Goal: Information Seeking & Learning: Learn about a topic

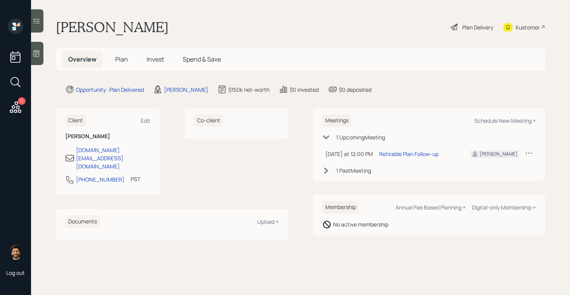
click at [125, 57] on span "Plan" at bounding box center [121, 59] width 13 height 9
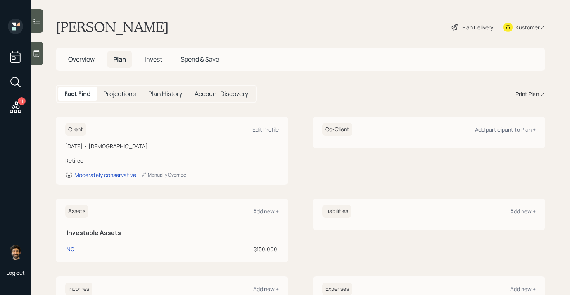
click at [538, 95] on div "Print Plan" at bounding box center [526, 94] width 23 height 8
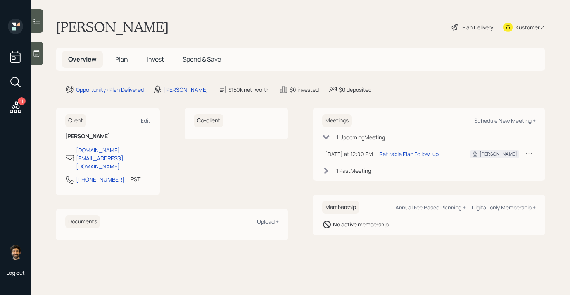
click at [110, 59] on h5 "Plan" at bounding box center [121, 59] width 25 height 17
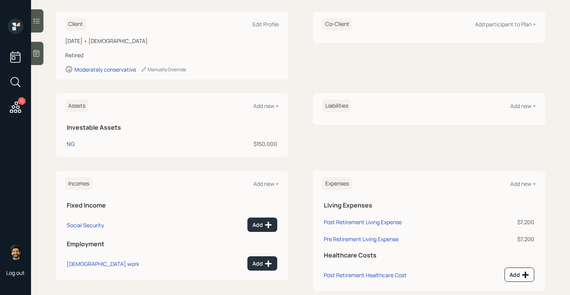
scroll to position [101, 0]
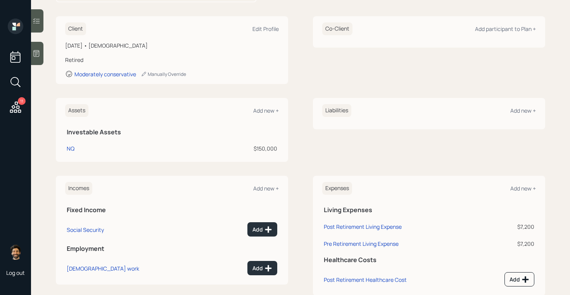
click at [40, 50] on icon at bounding box center [37, 54] width 8 height 8
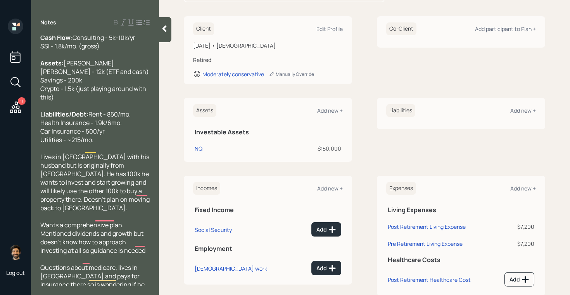
scroll to position [36, 0]
click at [164, 31] on icon at bounding box center [164, 29] width 8 height 8
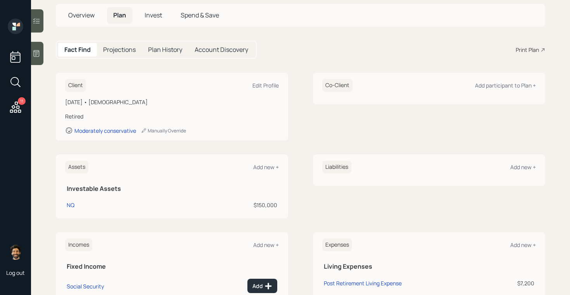
scroll to position [16, 0]
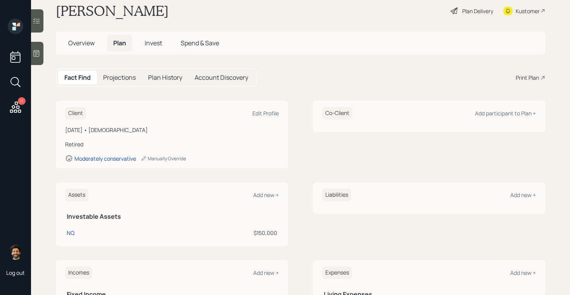
click at [39, 57] on icon at bounding box center [37, 54] width 8 height 8
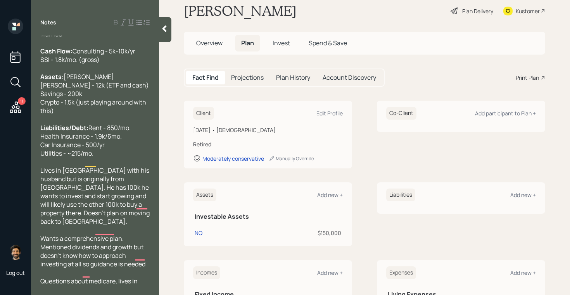
scroll to position [0, 0]
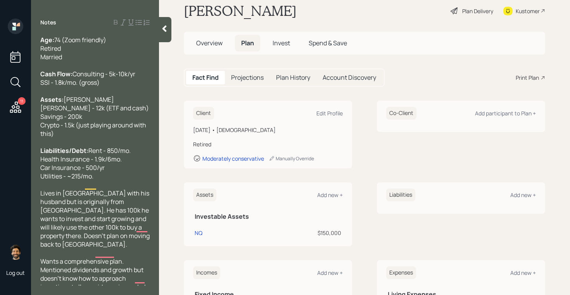
click at [167, 27] on icon at bounding box center [164, 29] width 8 height 8
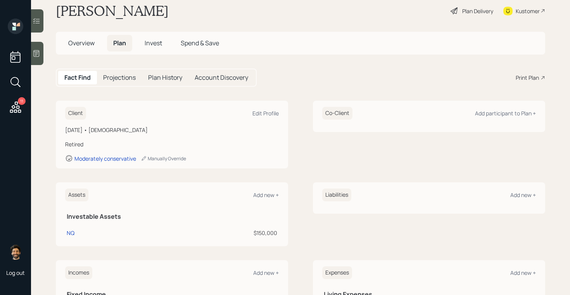
click at [462, 12] on div "Plan Delivery" at bounding box center [477, 11] width 31 height 8
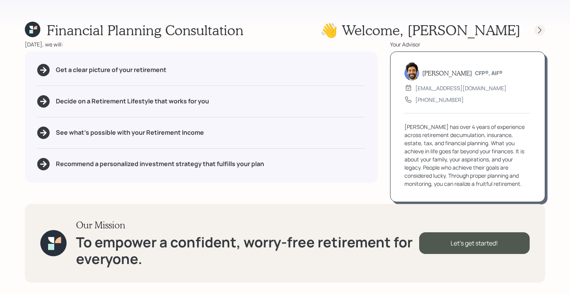
click at [544, 34] on div at bounding box center [532, 30] width 25 height 11
click at [538, 29] on icon at bounding box center [539, 30] width 8 height 8
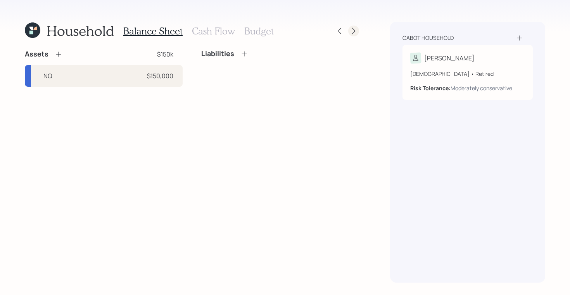
click at [355, 30] on icon at bounding box center [353, 31] width 8 height 8
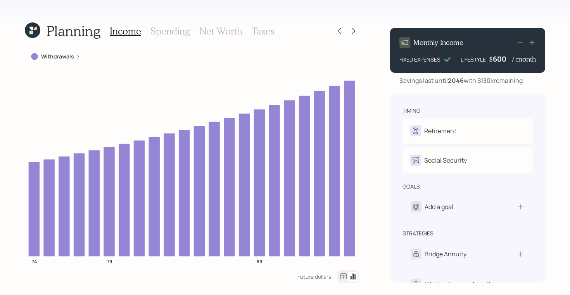
click at [226, 30] on h3 "Net Worth" at bounding box center [220, 31] width 43 height 11
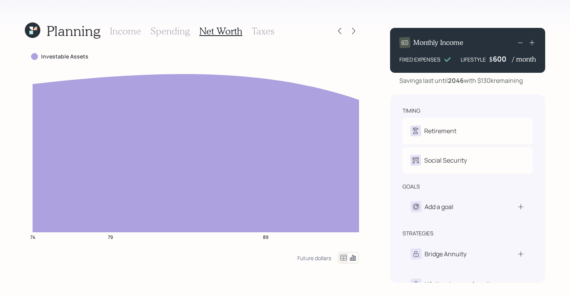
click at [126, 27] on h3 "Income" at bounding box center [125, 31] width 31 height 11
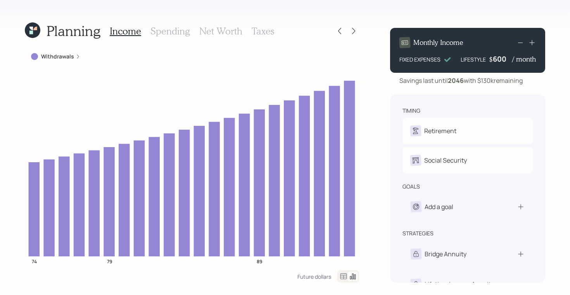
click at [175, 32] on h3 "Spending" at bounding box center [170, 31] width 40 height 11
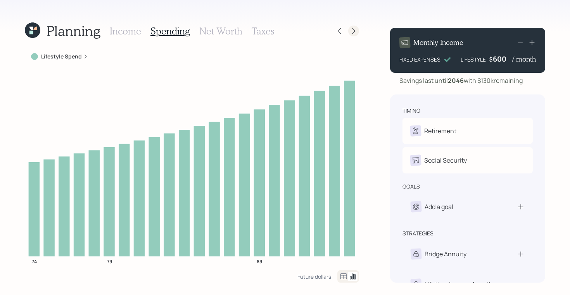
click at [355, 31] on icon at bounding box center [353, 31] width 3 height 7
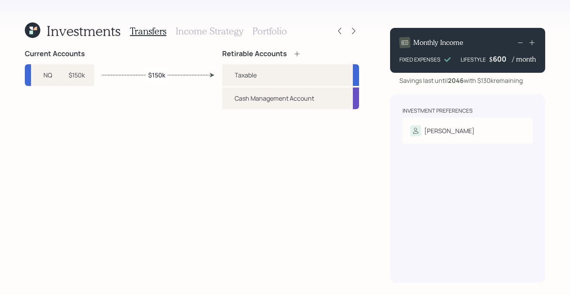
click at [220, 29] on h3 "Income Strategy" at bounding box center [209, 31] width 67 height 11
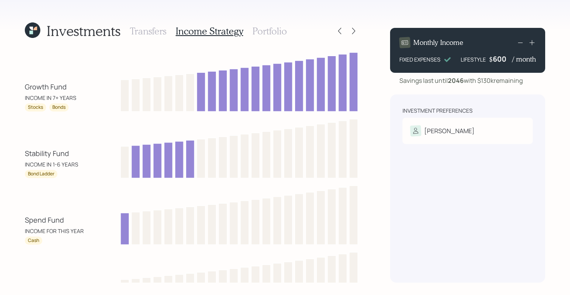
click at [29, 28] on icon at bounding box center [32, 29] width 15 height 15
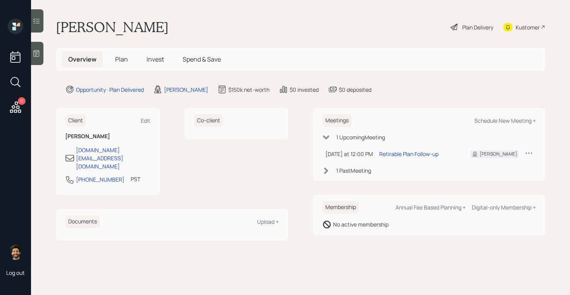
click at [120, 59] on span "Plan" at bounding box center [121, 59] width 13 height 9
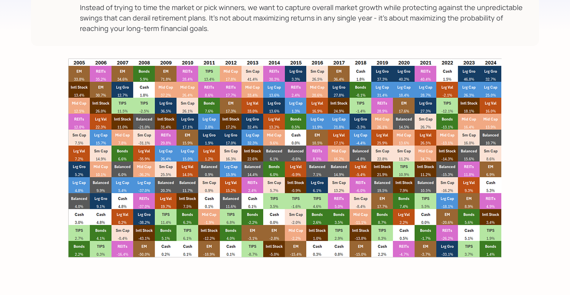
scroll to position [6017, 0]
